Goal: Information Seeking & Learning: Check status

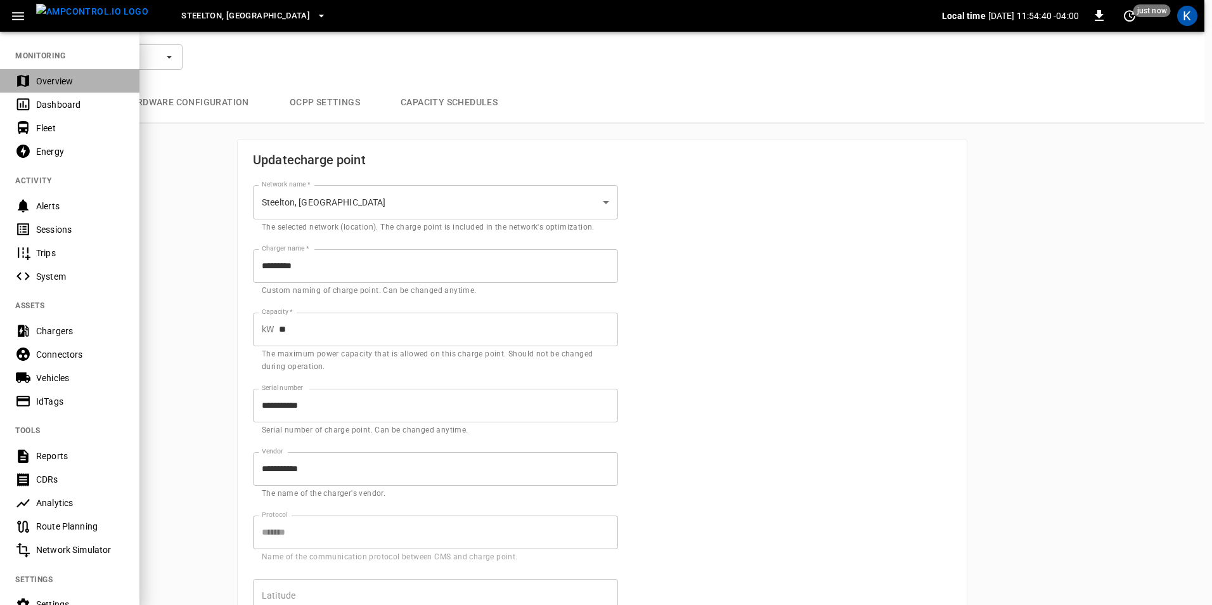
click at [56, 76] on div "Overview" at bounding box center [80, 81] width 88 height 13
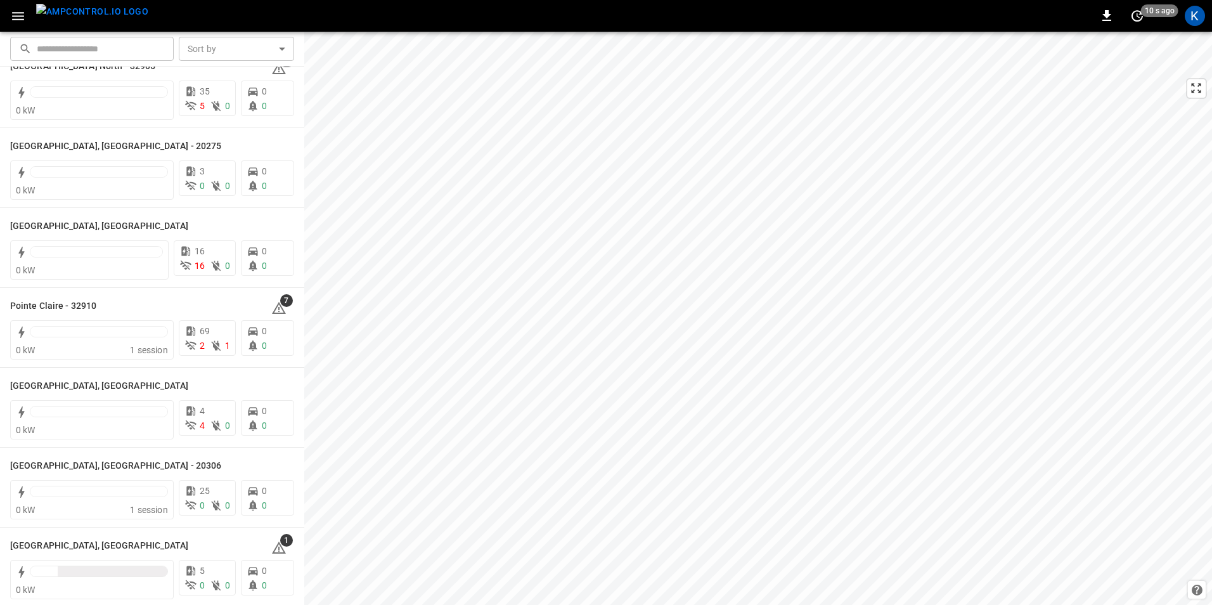
scroll to position [1141, 0]
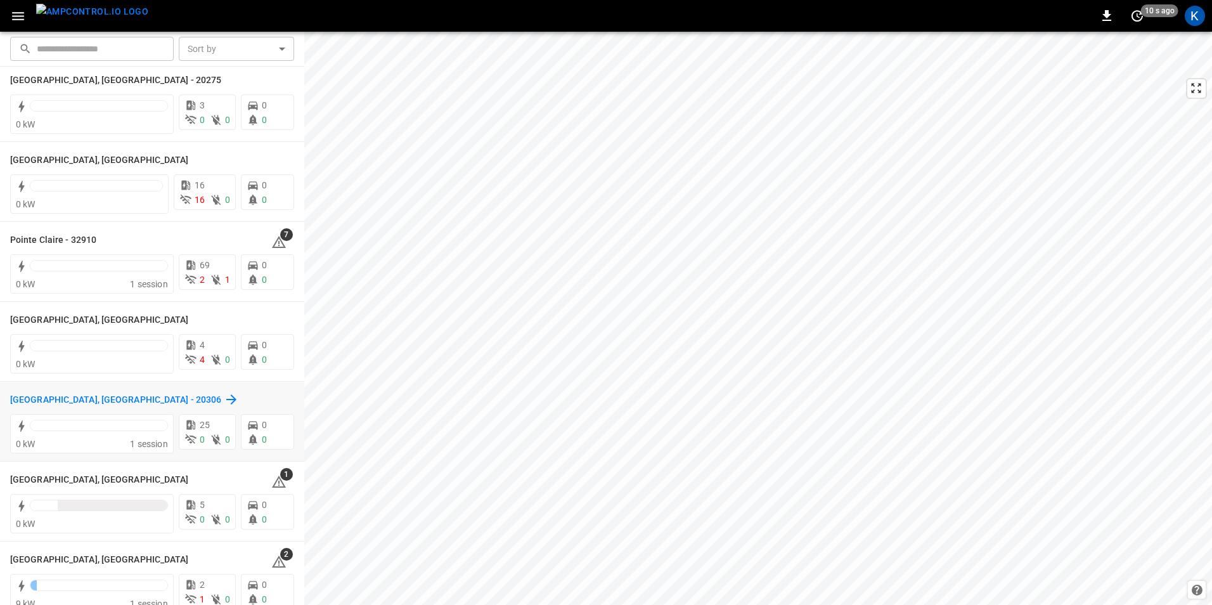
click at [39, 401] on h6 "[GEOGRAPHIC_DATA], [GEOGRAPHIC_DATA] - 20306" at bounding box center [115, 400] width 211 height 14
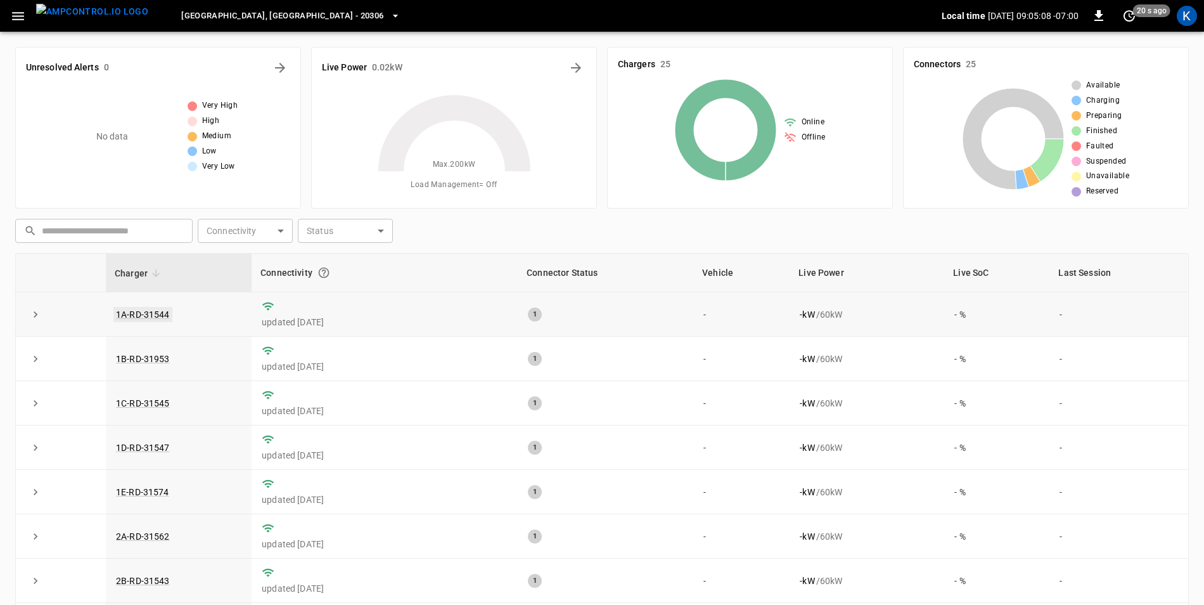
click at [148, 314] on link "1A-RD-31544" at bounding box center [142, 314] width 59 height 15
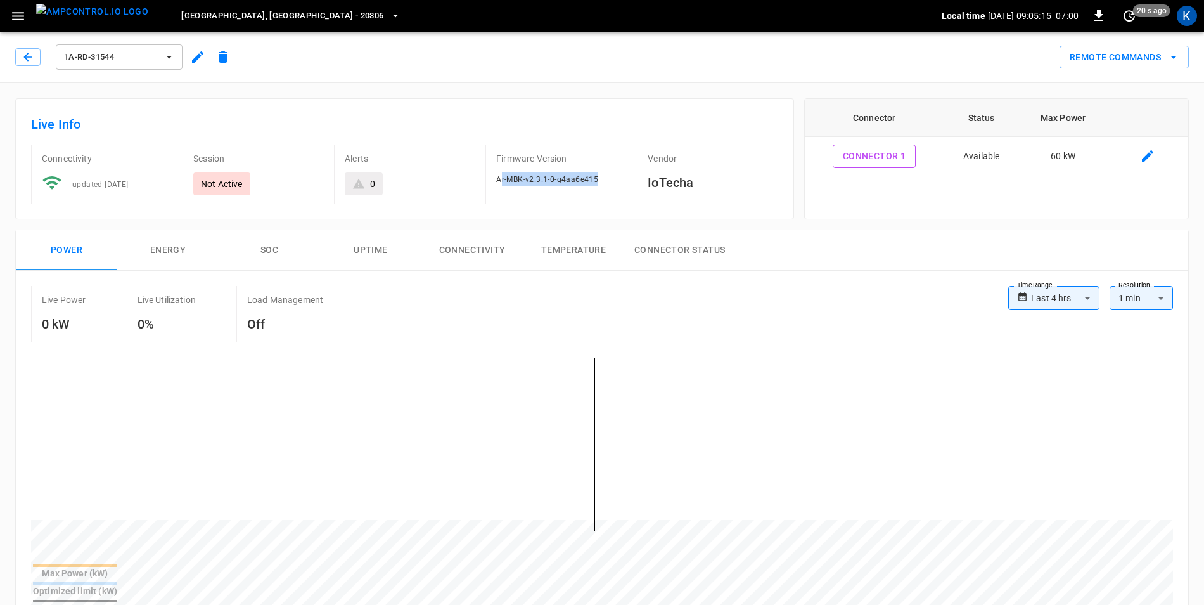
drag, startPoint x: 503, startPoint y: 181, endPoint x: 609, endPoint y: 181, distance: 106.5
click at [609, 181] on div "Ar-MBK-v2.3.1-0-g4aa6e415" at bounding box center [561, 179] width 131 height 14
click at [389, 14] on icon "button" at bounding box center [395, 16] width 13 height 13
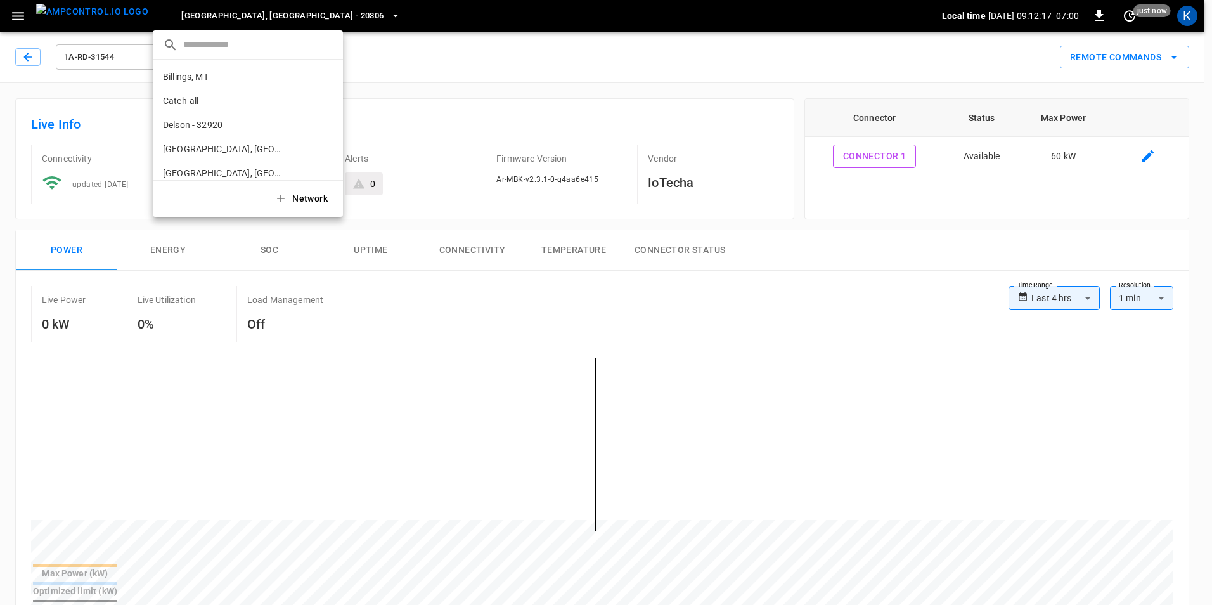
scroll to position [454, 0]
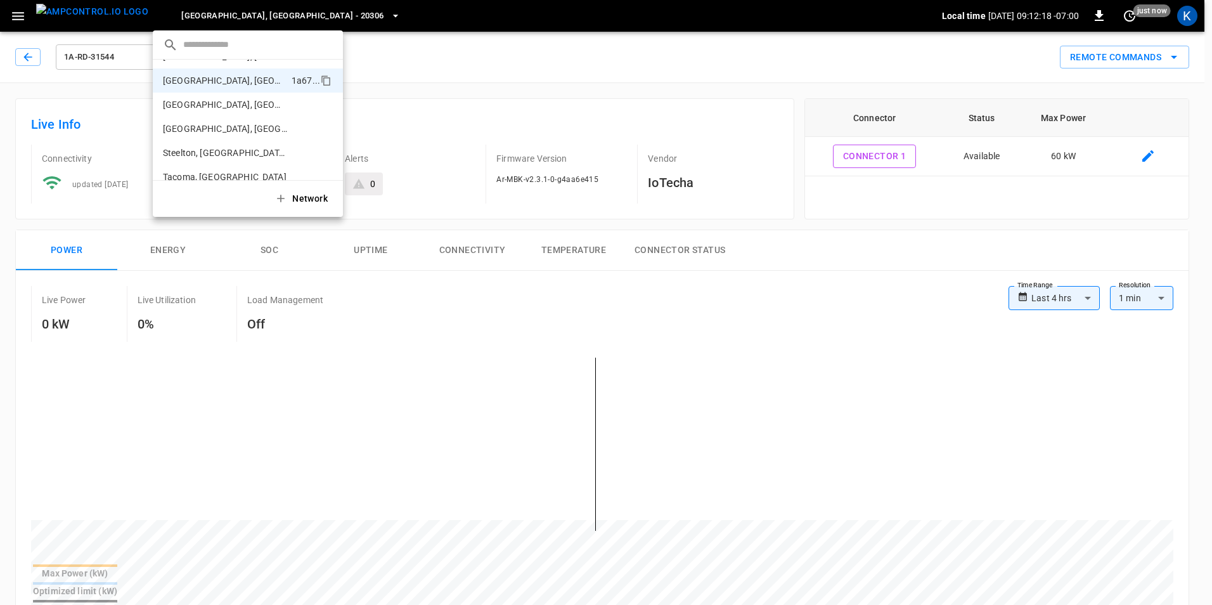
click at [264, 14] on div at bounding box center [606, 302] width 1212 height 605
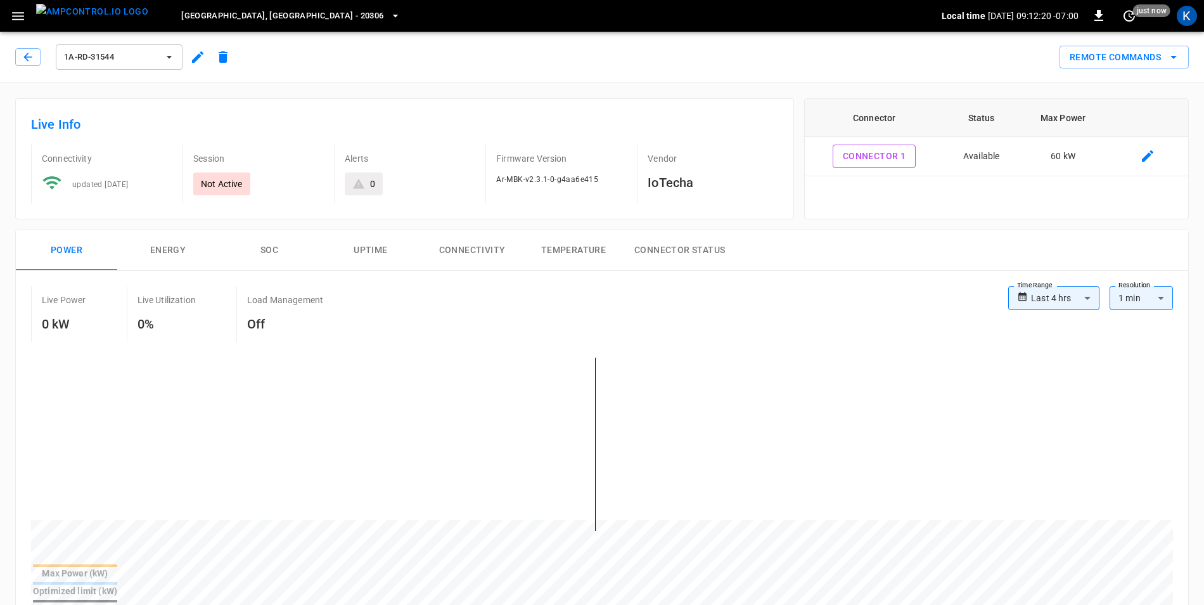
click at [198, 59] on icon "button" at bounding box center [197, 56] width 11 height 11
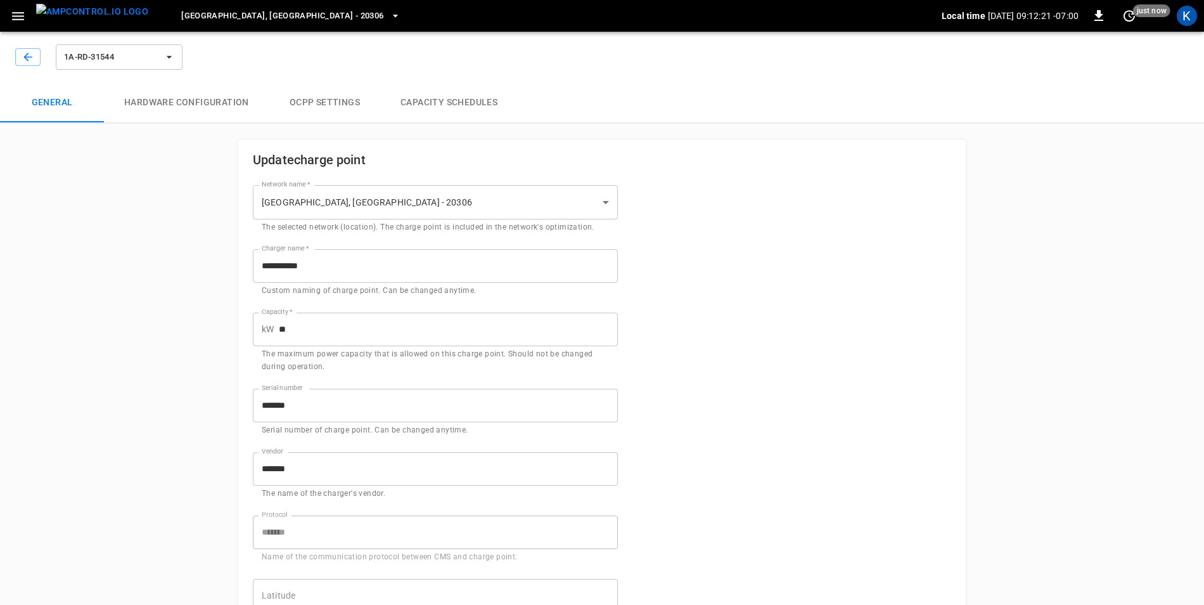
type input "**********"
click at [198, 59] on div "1A-RD-31544" at bounding box center [600, 55] width 1210 height 56
click at [28, 57] on icon "button" at bounding box center [27, 57] width 8 height 8
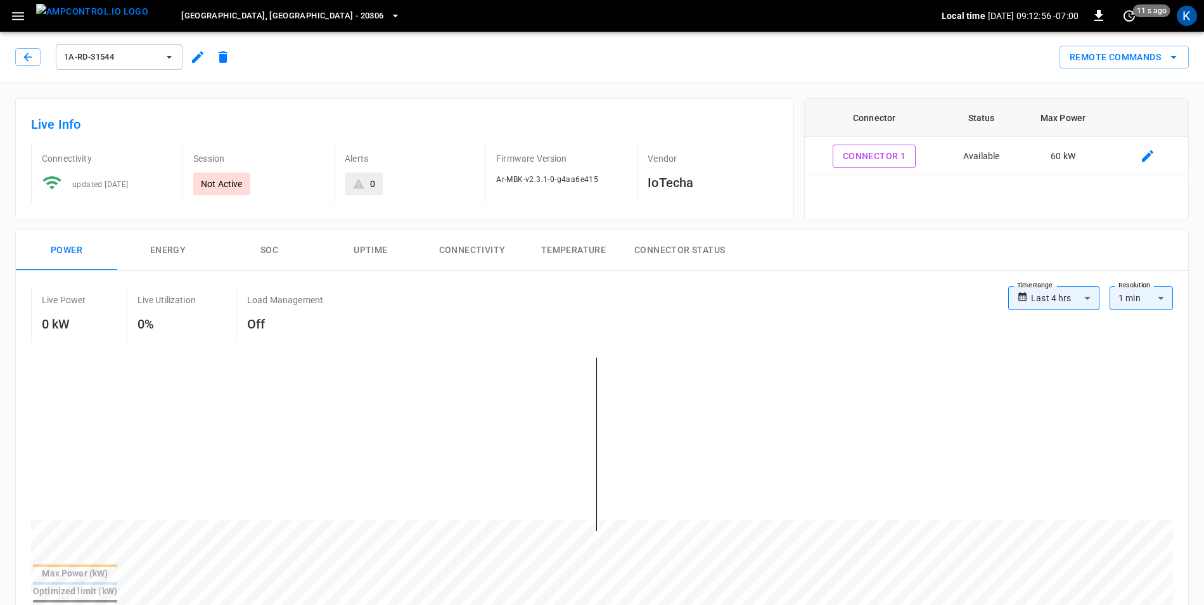
click at [22, 15] on icon "button" at bounding box center [18, 16] width 12 height 8
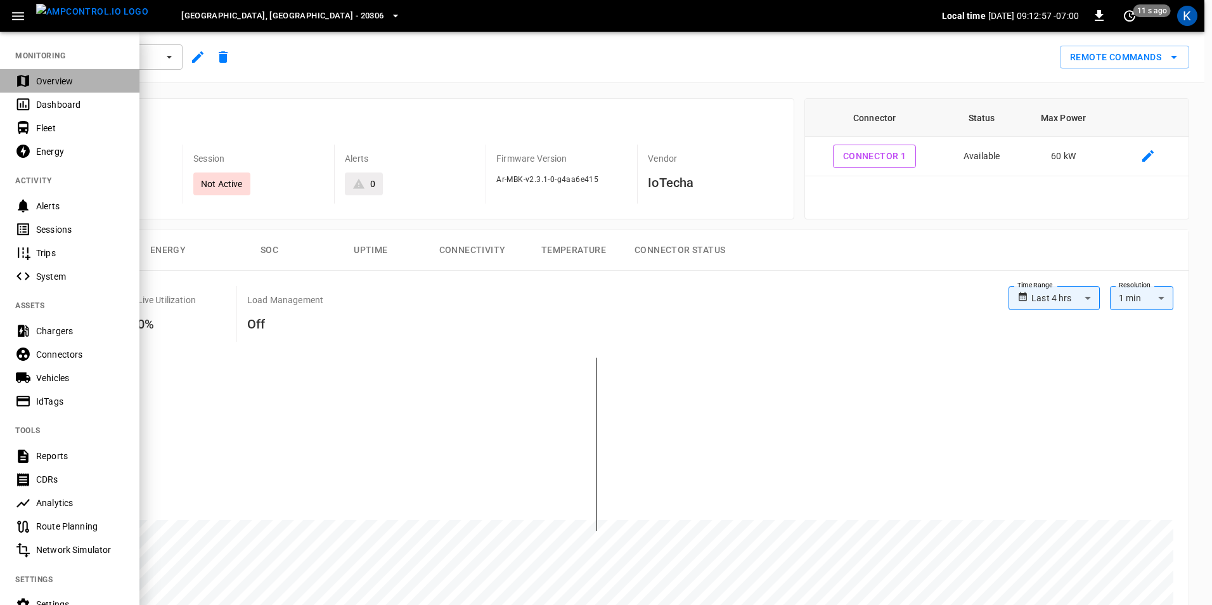
click at [81, 82] on div "Overview" at bounding box center [80, 81] width 88 height 13
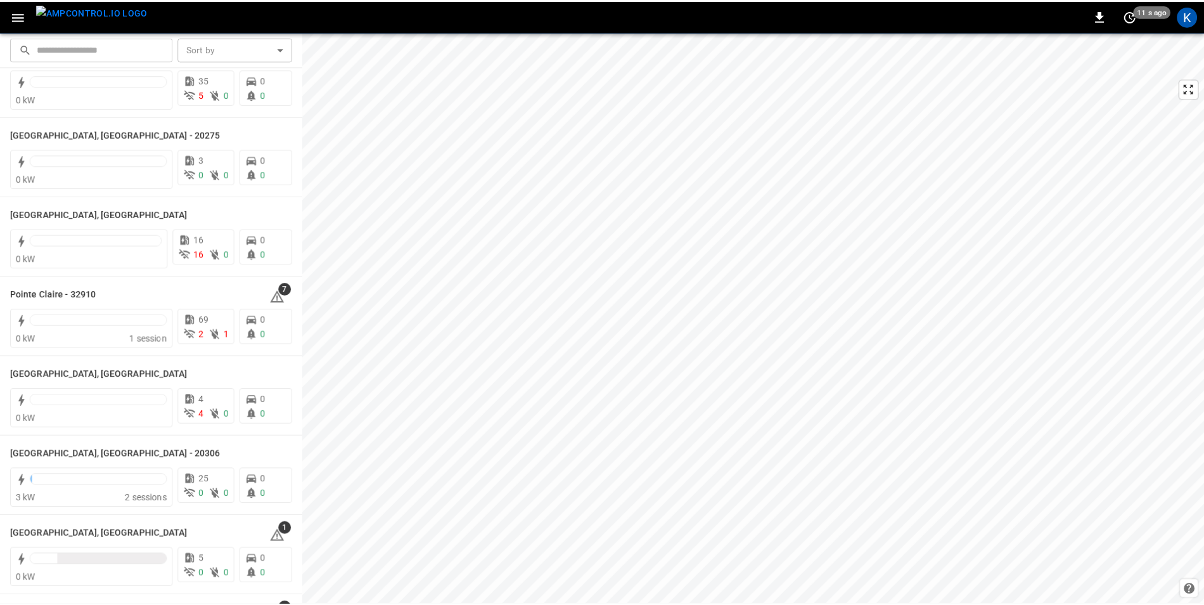
scroll to position [1141, 0]
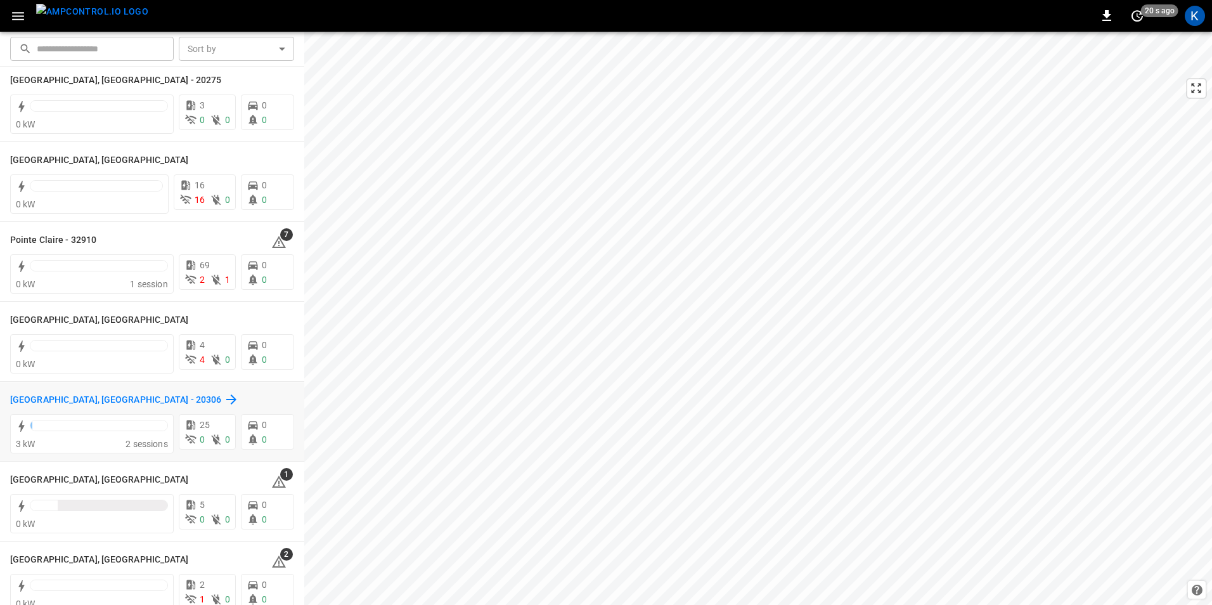
click at [63, 397] on h6 "[GEOGRAPHIC_DATA], [GEOGRAPHIC_DATA] - 20306" at bounding box center [115, 400] width 211 height 14
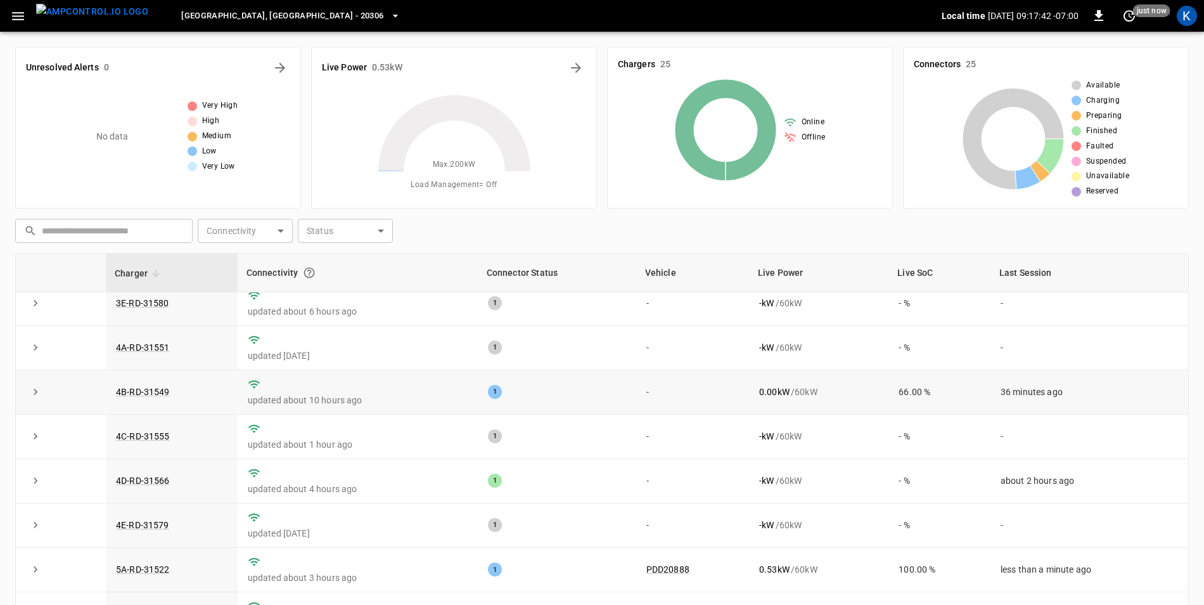
scroll to position [679, 0]
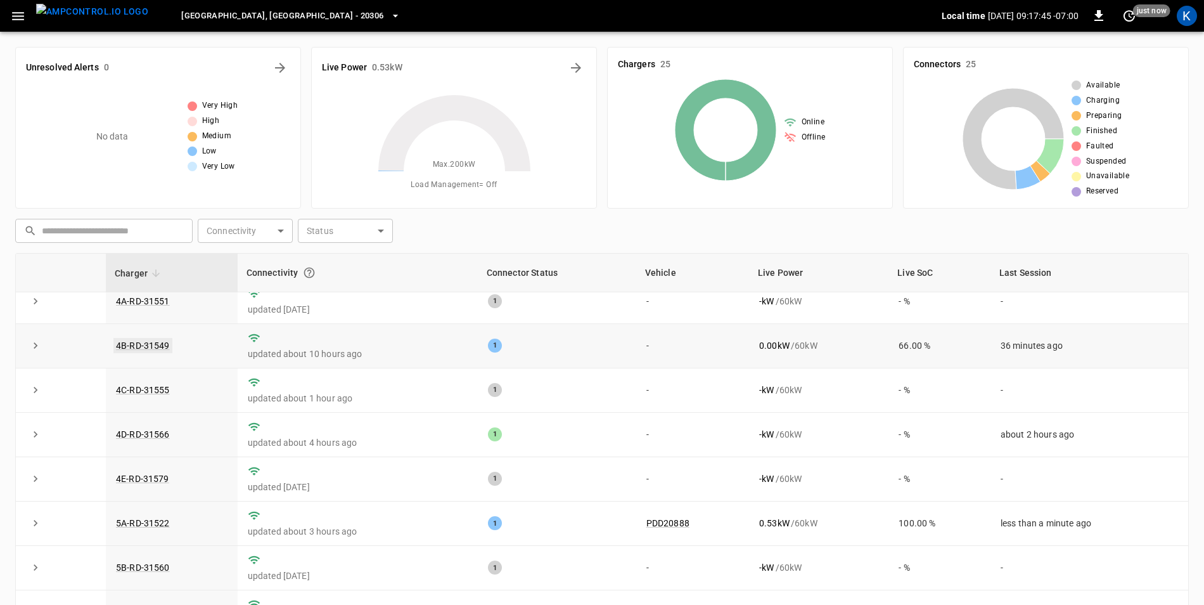
click at [159, 353] on link "4B-RD-31549" at bounding box center [142, 345] width 59 height 15
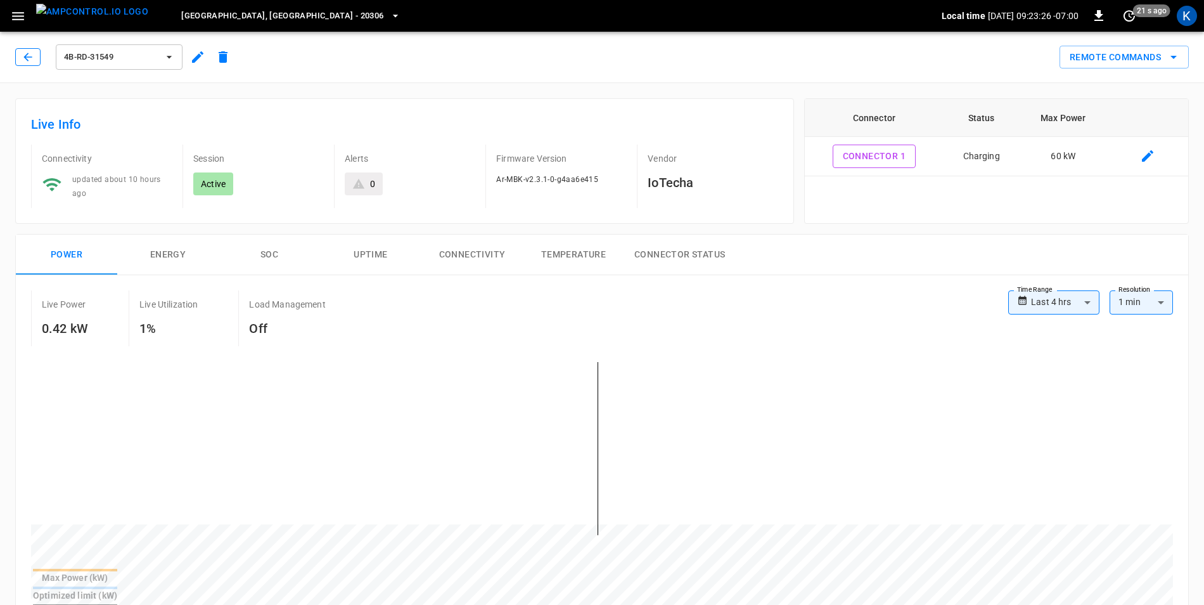
click at [30, 55] on icon "button" at bounding box center [28, 57] width 13 height 13
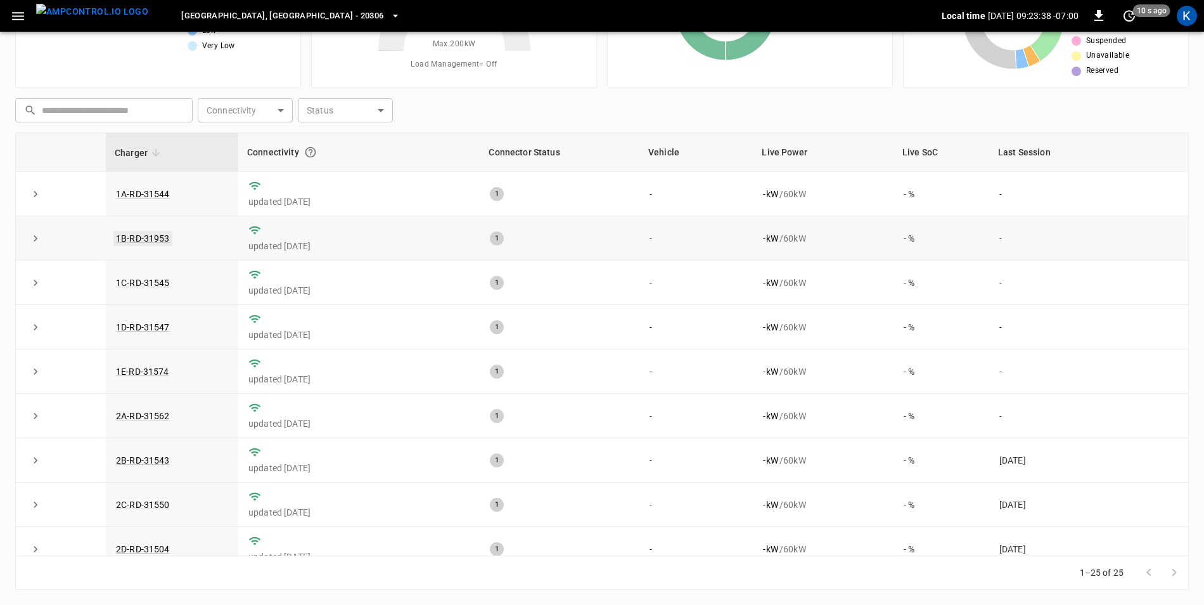
click at [154, 238] on link "1B-RD-31953" at bounding box center [142, 238] width 59 height 15
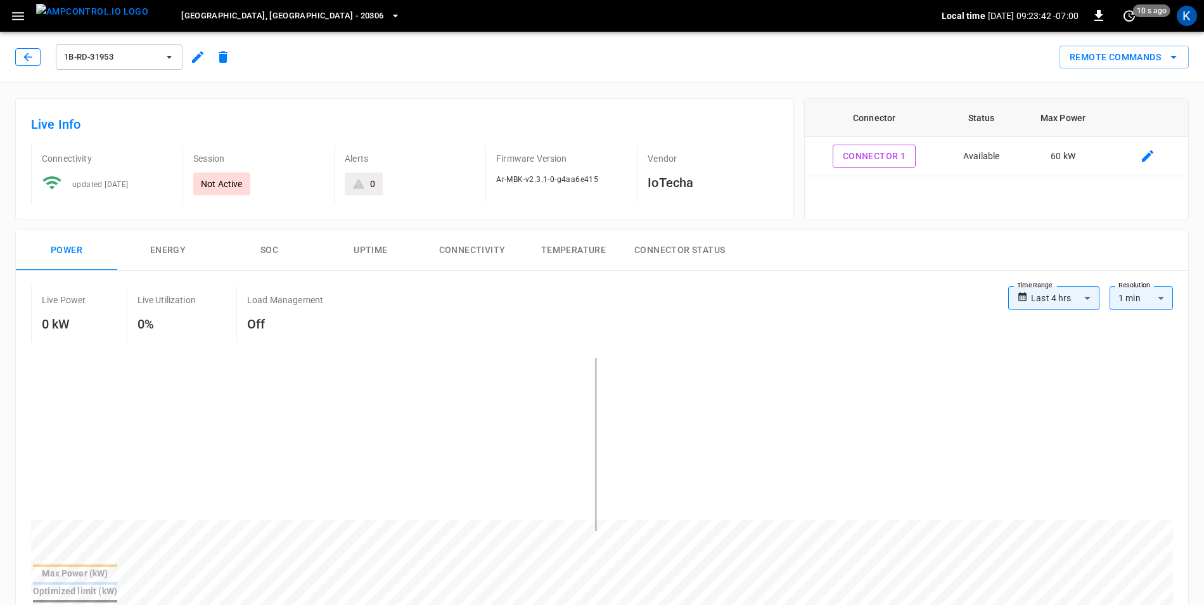
click at [25, 57] on icon "button" at bounding box center [27, 57] width 8 height 8
